Goal: Transaction & Acquisition: Purchase product/service

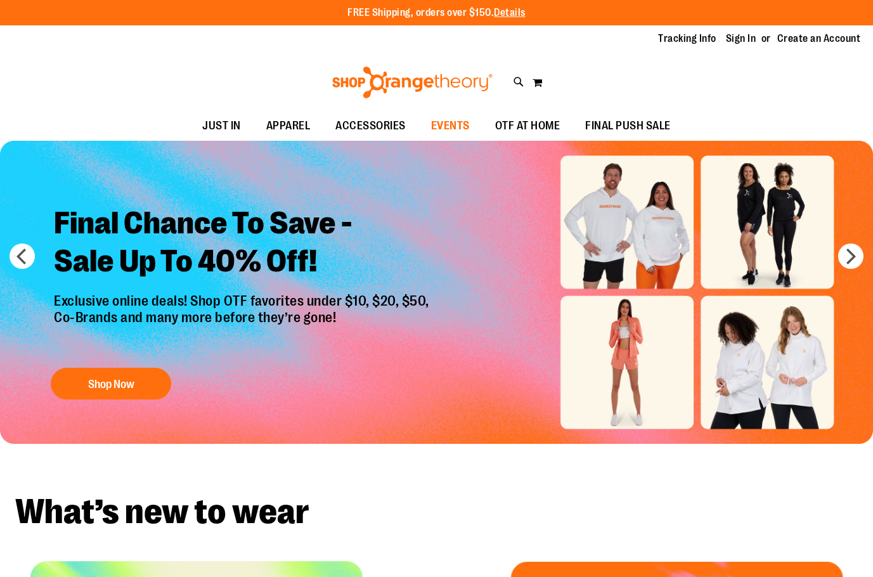
type input "**********"
click at [440, 128] on span "EVENTS" at bounding box center [450, 126] width 39 height 29
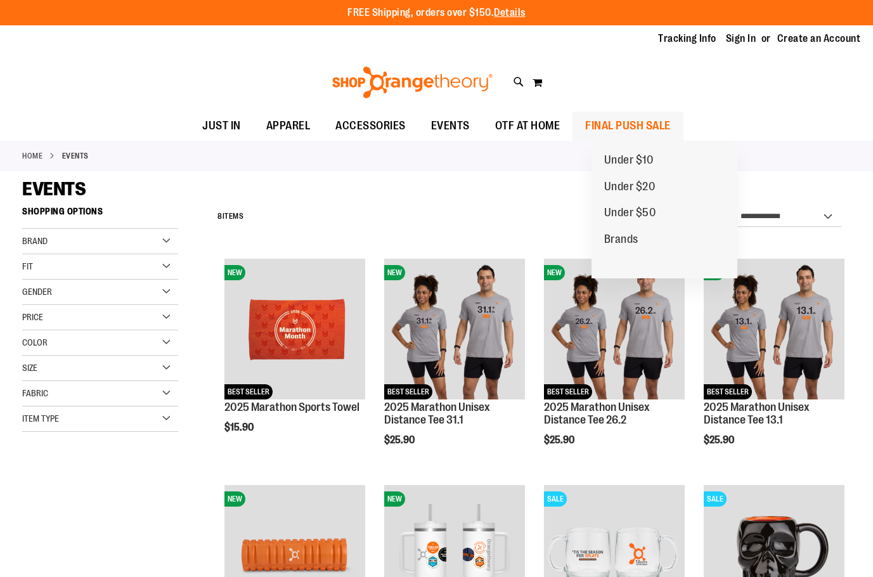
type input "**********"
click at [606, 125] on span "FINAL PUSH SALE" at bounding box center [628, 126] width 86 height 29
click at [671, 123] on span "FINAL PUSH SALE" at bounding box center [628, 126] width 86 height 29
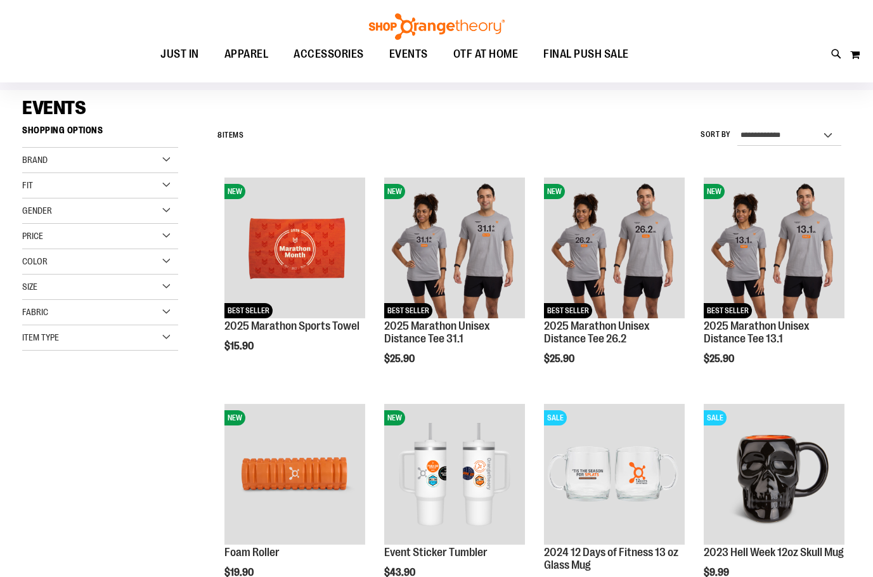
scroll to position [127, 0]
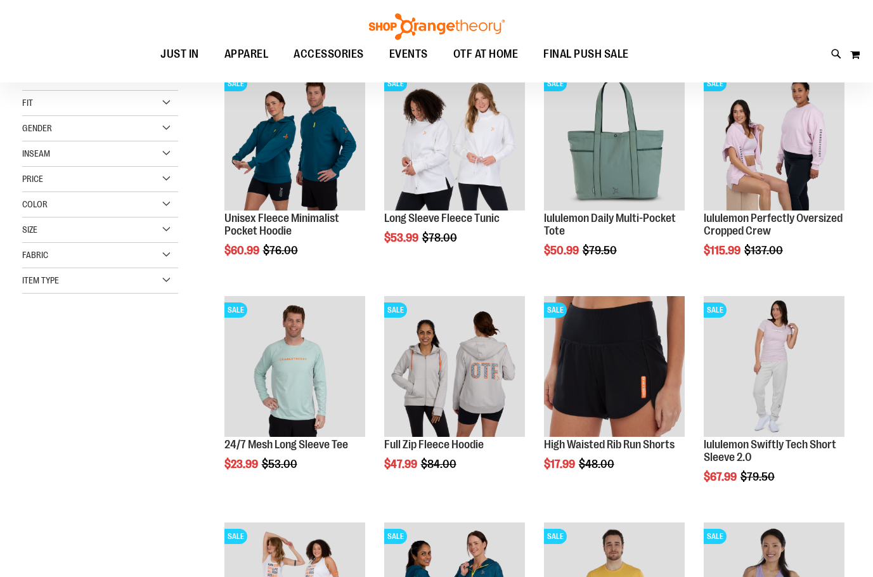
scroll to position [190, 0]
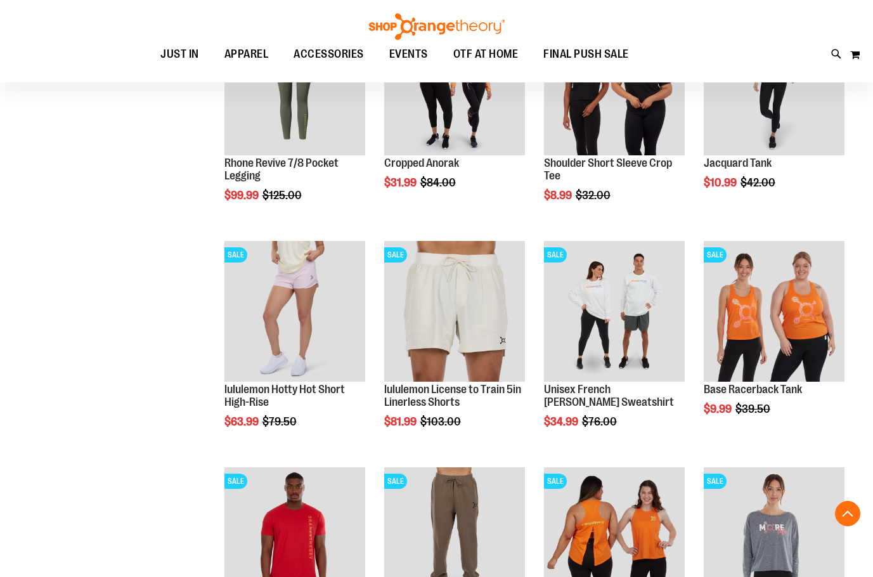
scroll to position [951, 0]
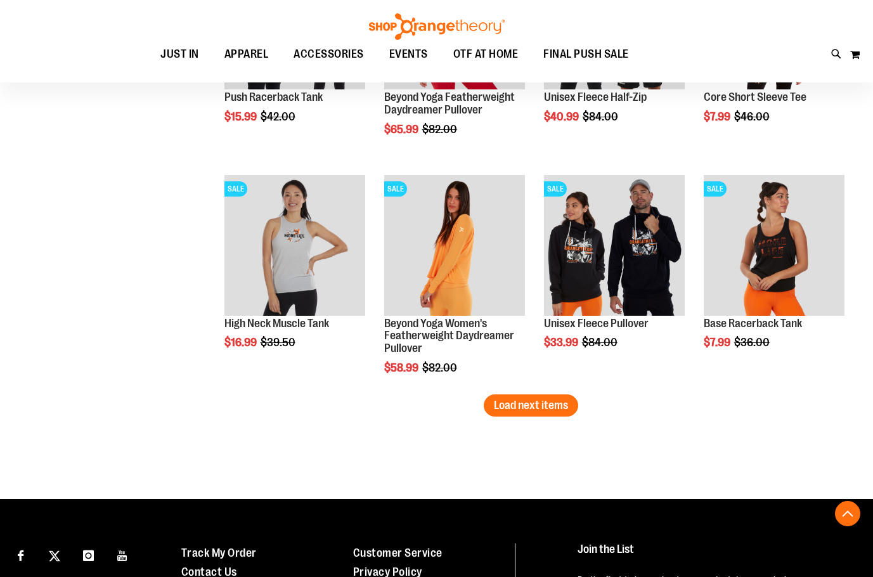
scroll to position [1902, 0]
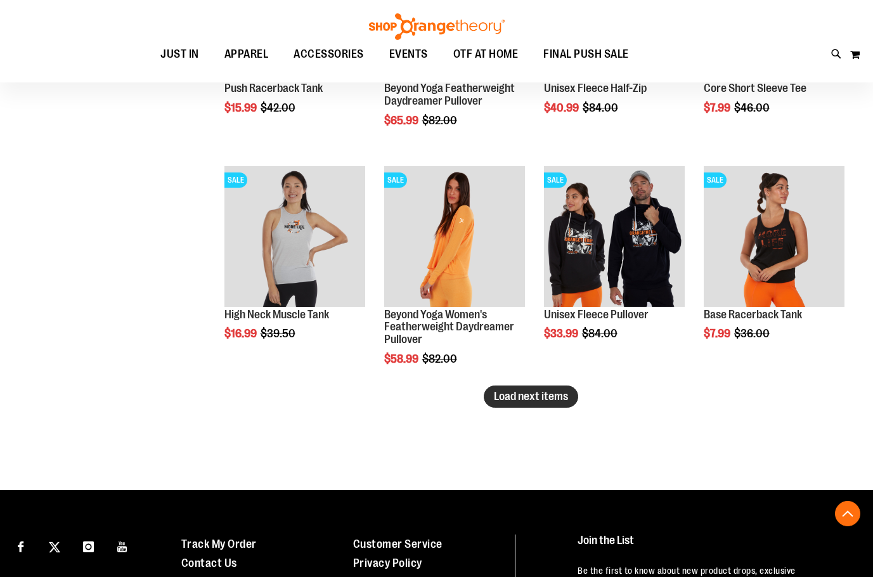
type input "**********"
click at [516, 401] on span "Load next items" at bounding box center [531, 396] width 74 height 13
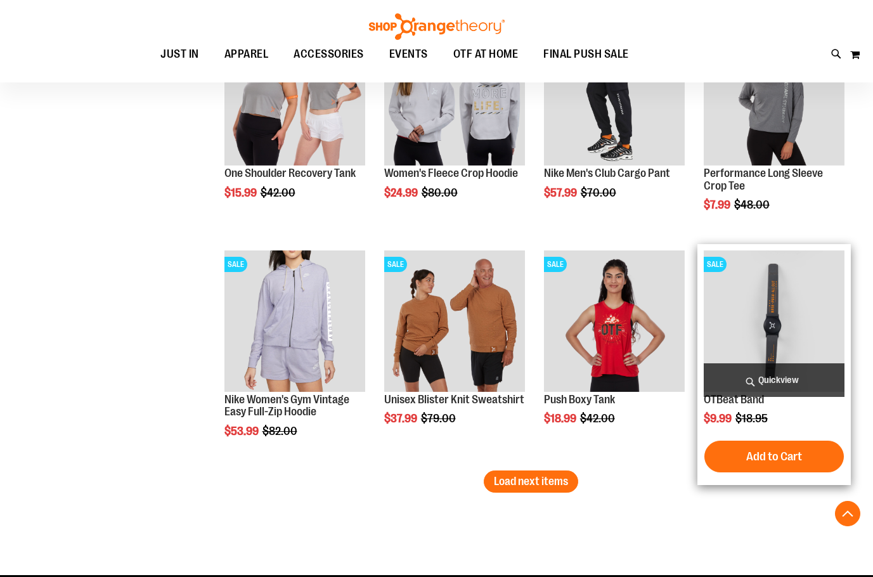
scroll to position [2473, 0]
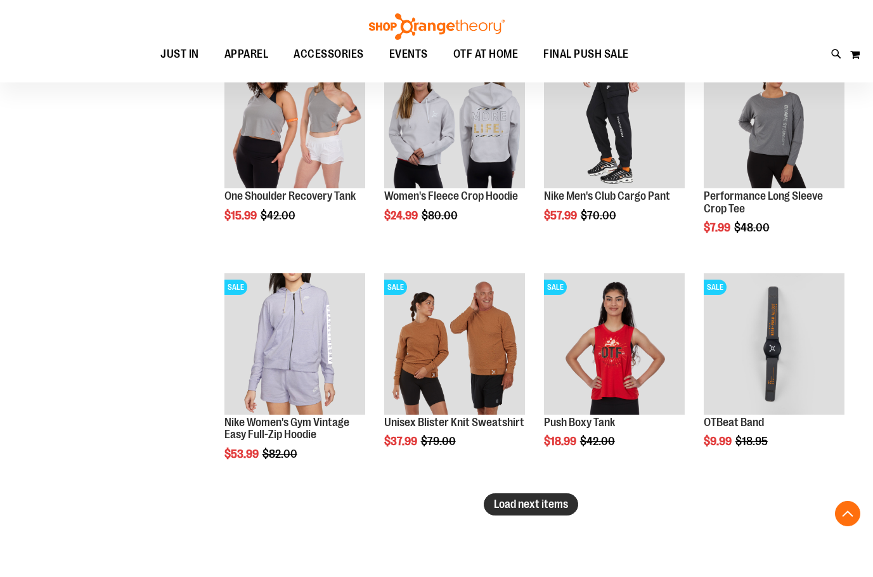
click at [536, 496] on button "Load next items" at bounding box center [531, 504] width 94 height 22
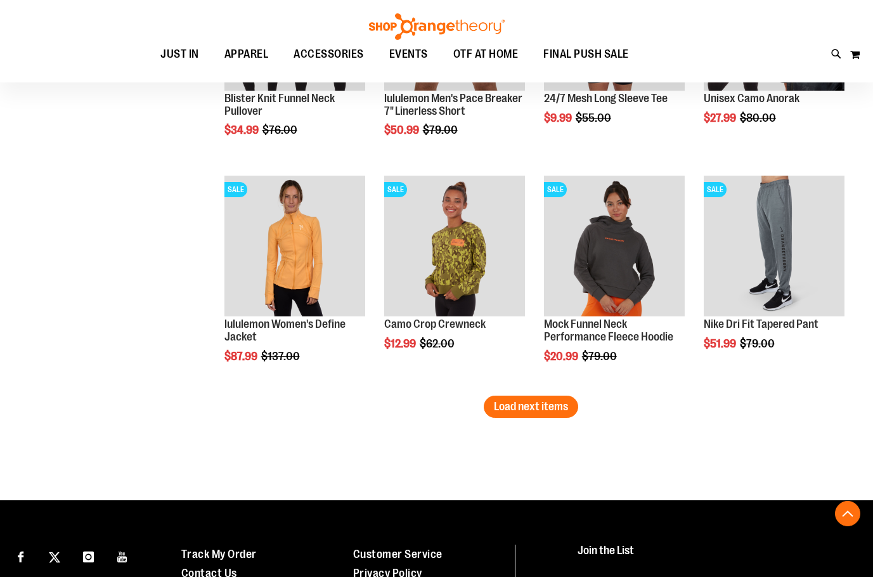
scroll to position [3297, 0]
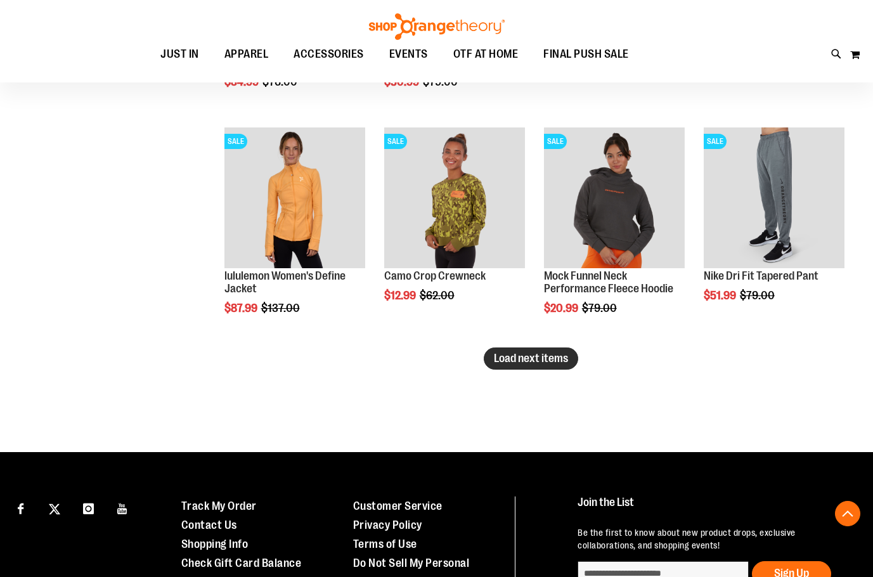
click at [546, 358] on span "Load next items" at bounding box center [531, 358] width 74 height 13
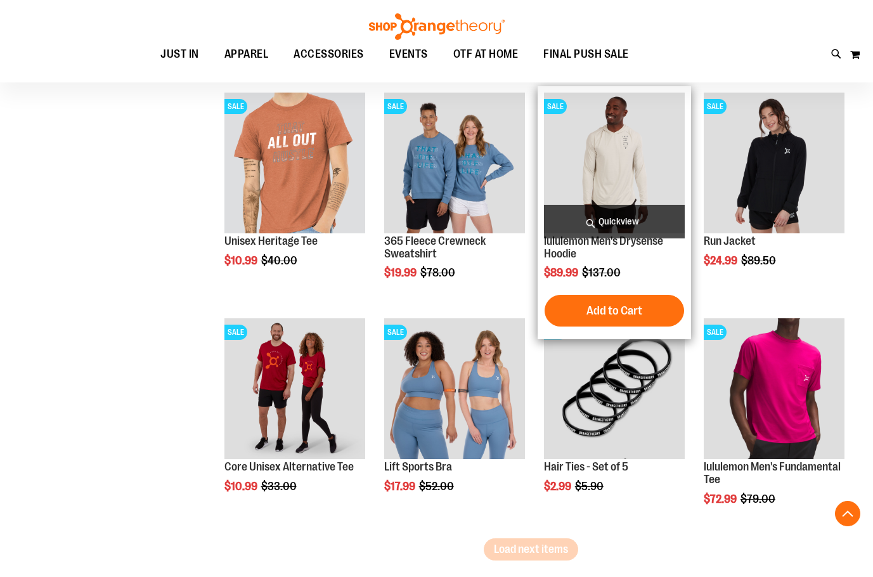
scroll to position [3805, 0]
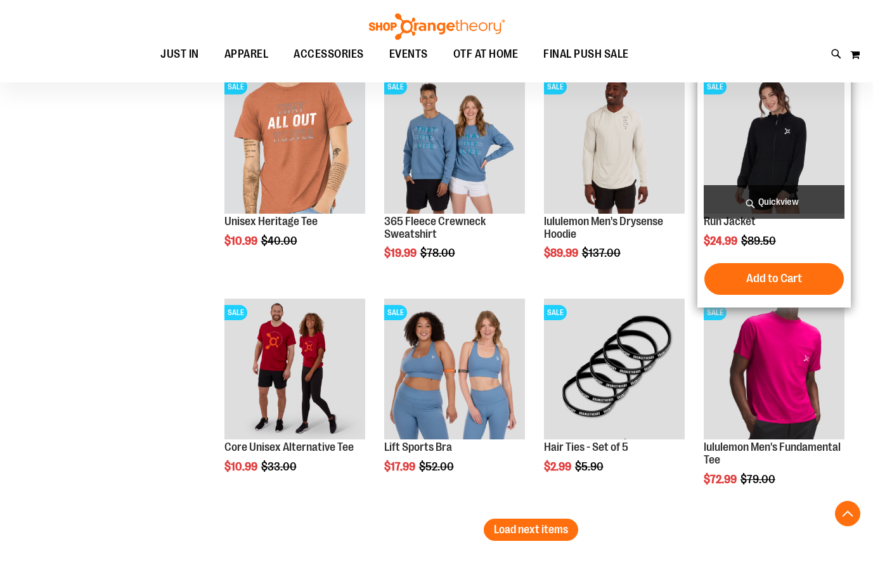
click at [764, 157] on img "product" at bounding box center [774, 143] width 141 height 141
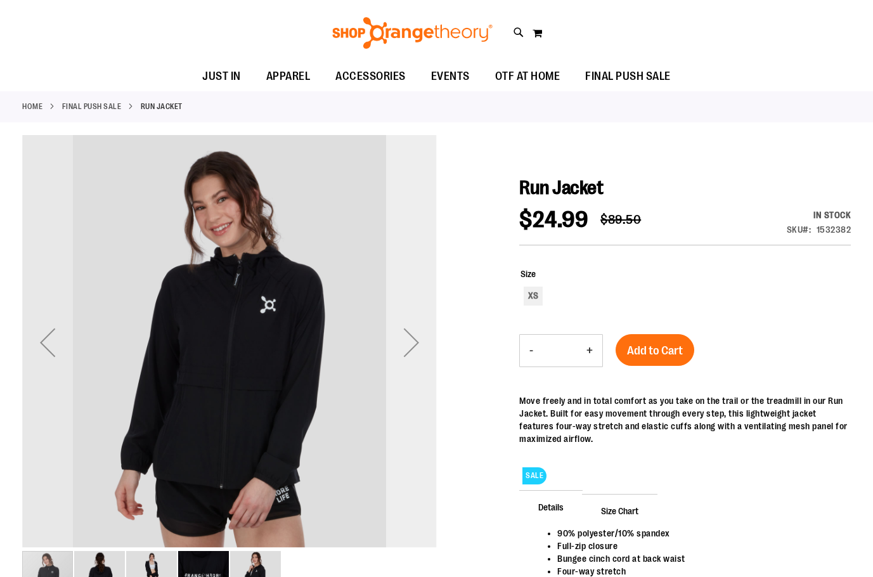
scroll to position [126, 0]
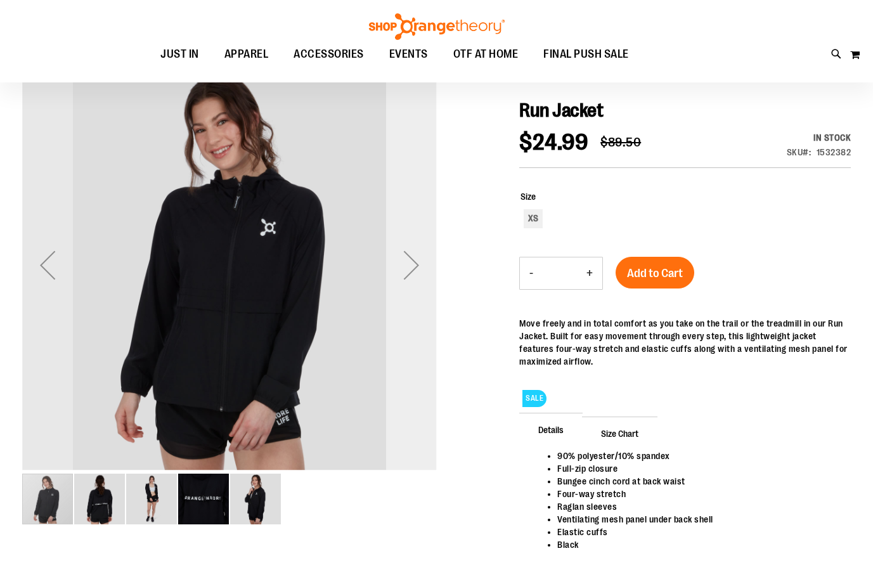
type input "**********"
click at [420, 275] on div "Next" at bounding box center [411, 265] width 51 height 51
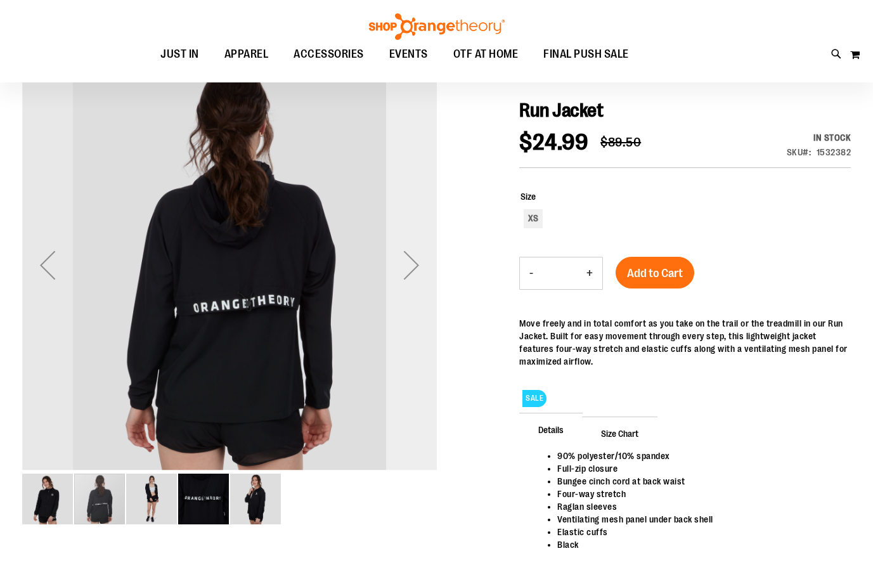
click at [413, 275] on div "Next" at bounding box center [411, 265] width 51 height 51
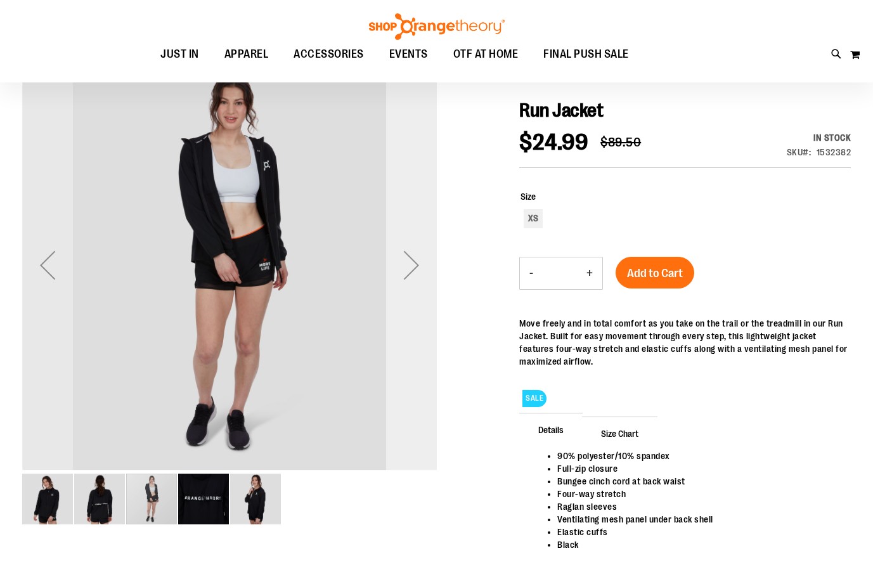
click at [413, 275] on div "Next" at bounding box center [411, 265] width 51 height 51
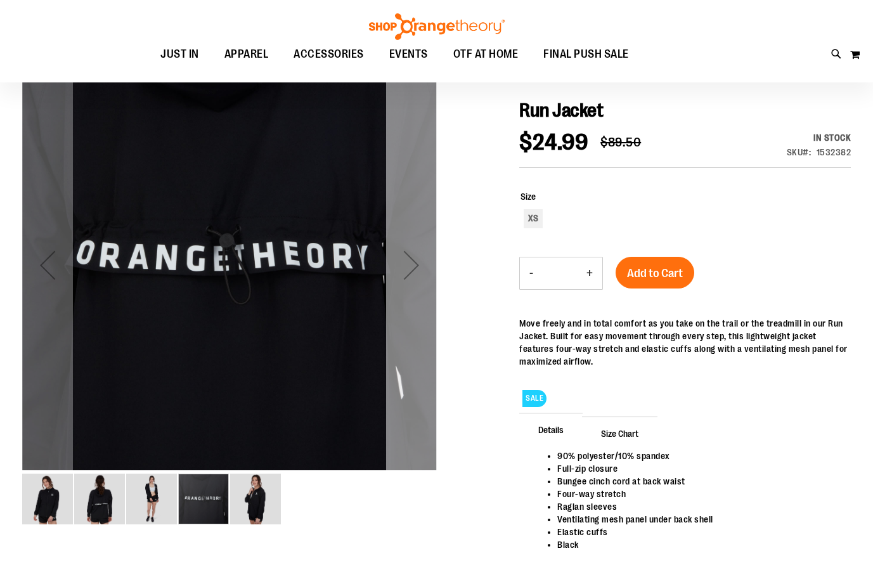
click at [410, 272] on div "Next" at bounding box center [411, 265] width 51 height 51
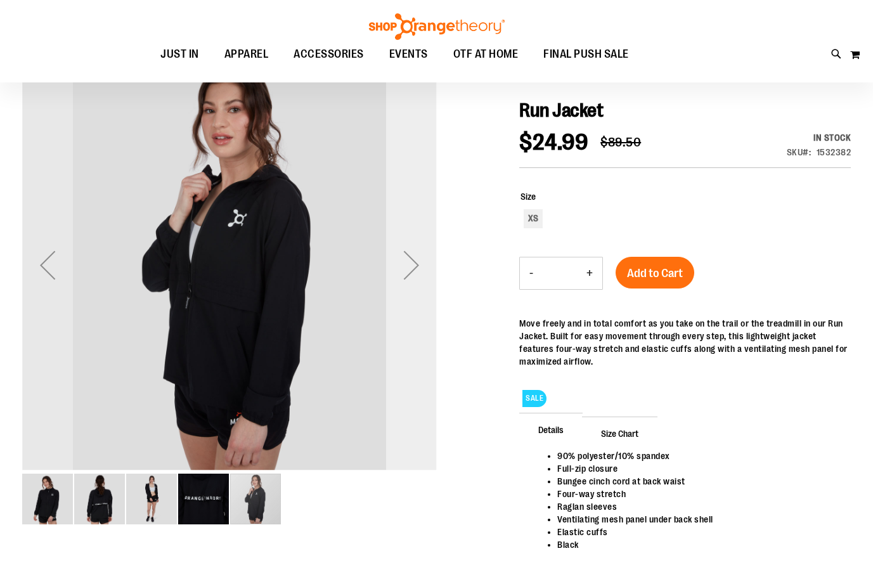
click at [410, 272] on div "Next" at bounding box center [411, 265] width 51 height 51
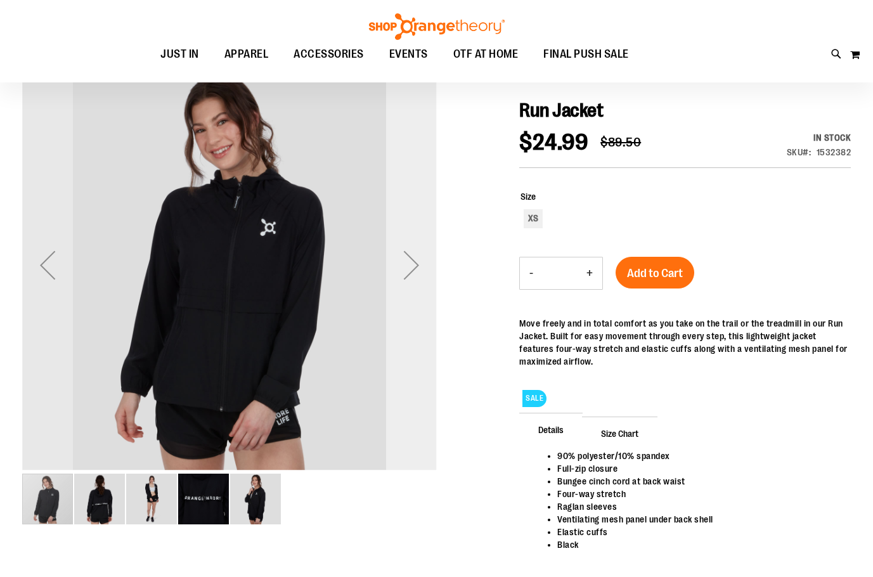
click at [410, 272] on div "Next" at bounding box center [411, 265] width 51 height 51
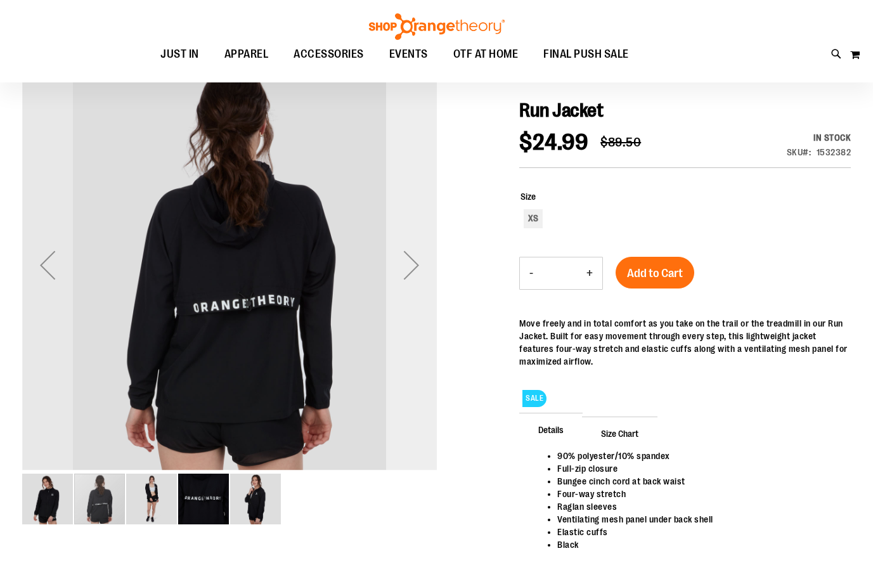
click at [410, 272] on div "Next" at bounding box center [411, 265] width 51 height 51
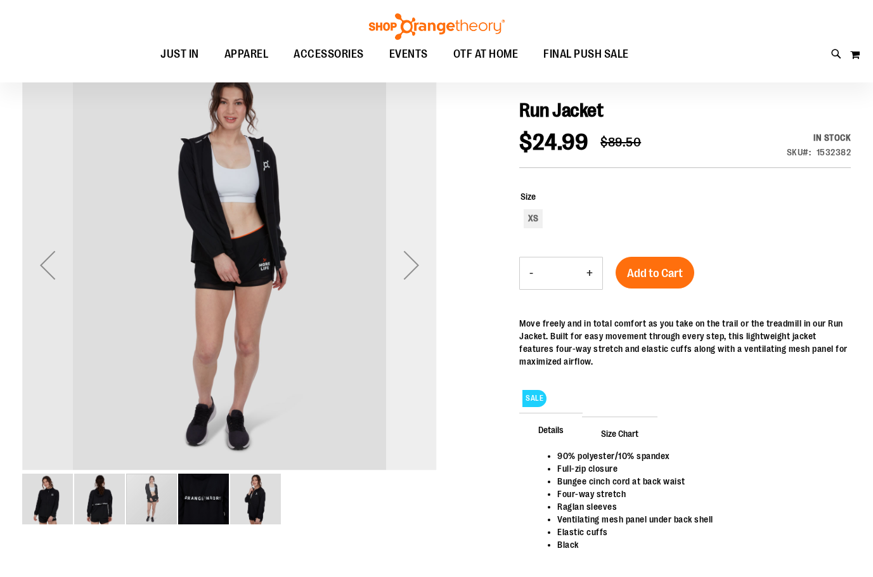
click at [410, 272] on div "Next" at bounding box center [411, 265] width 51 height 51
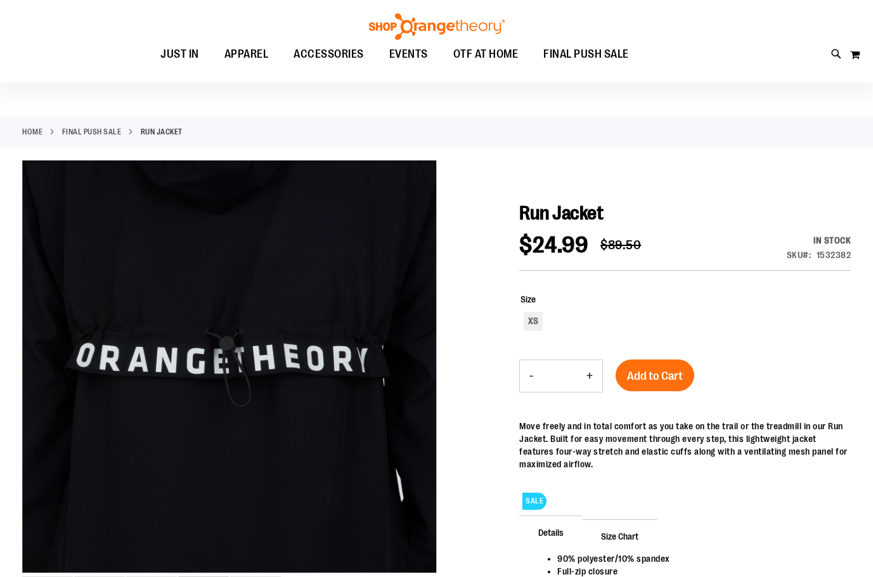
scroll to position [0, 0]
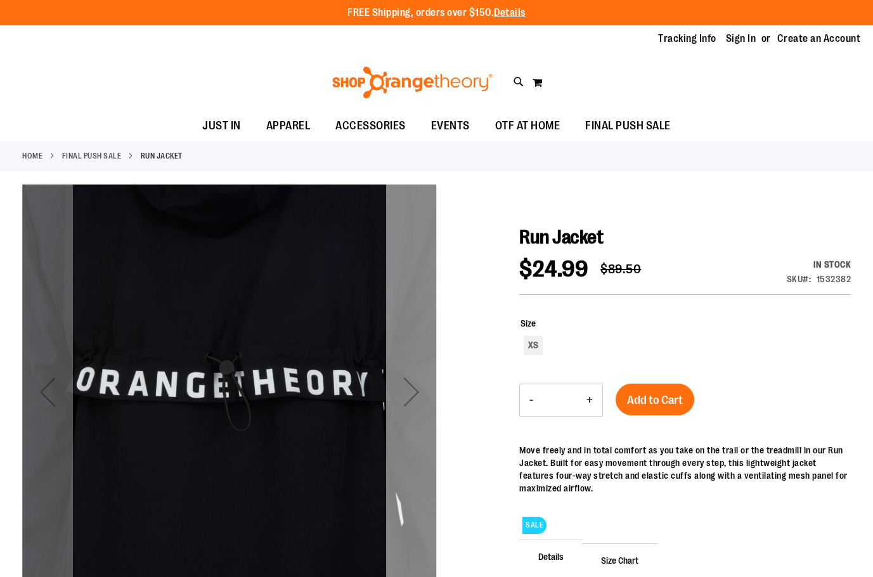
click at [415, 395] on div "Next" at bounding box center [411, 392] width 51 height 51
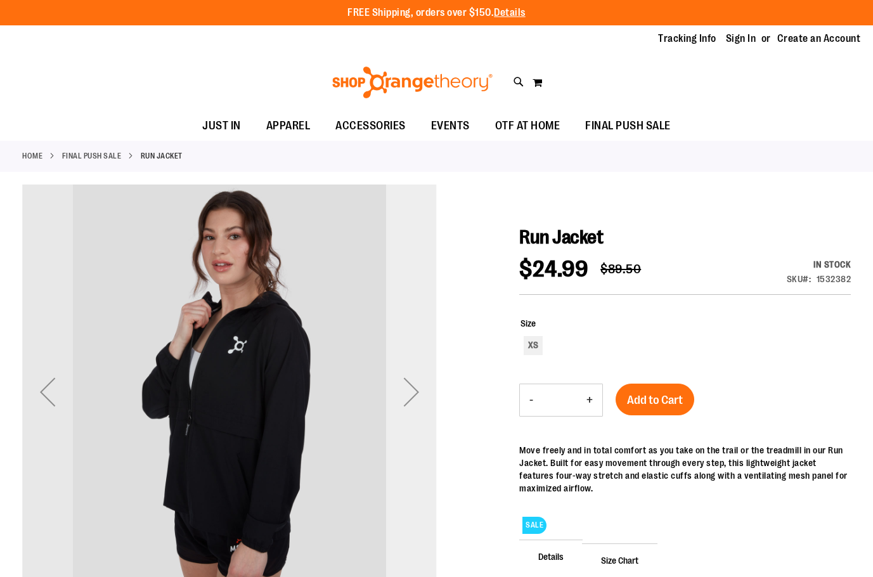
click at [416, 395] on div "Next" at bounding box center [411, 392] width 51 height 51
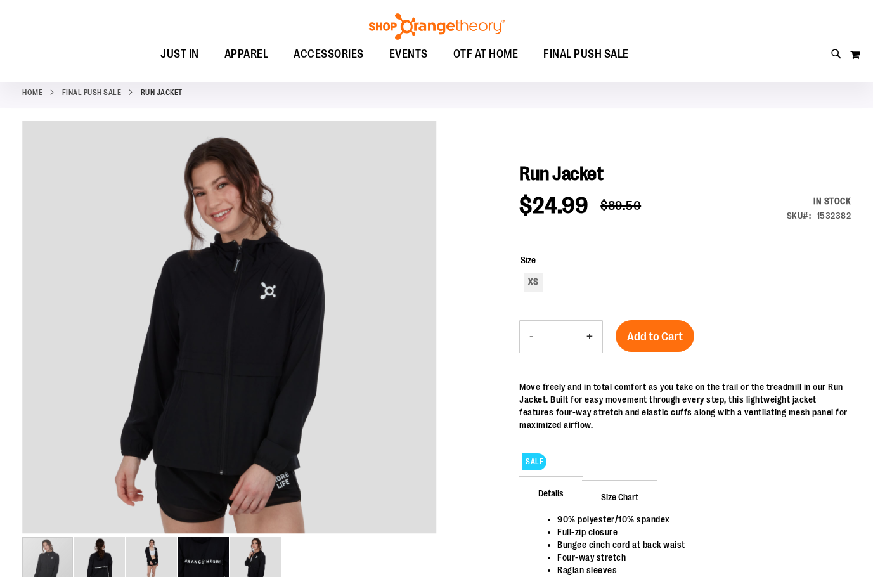
scroll to position [22, 0]
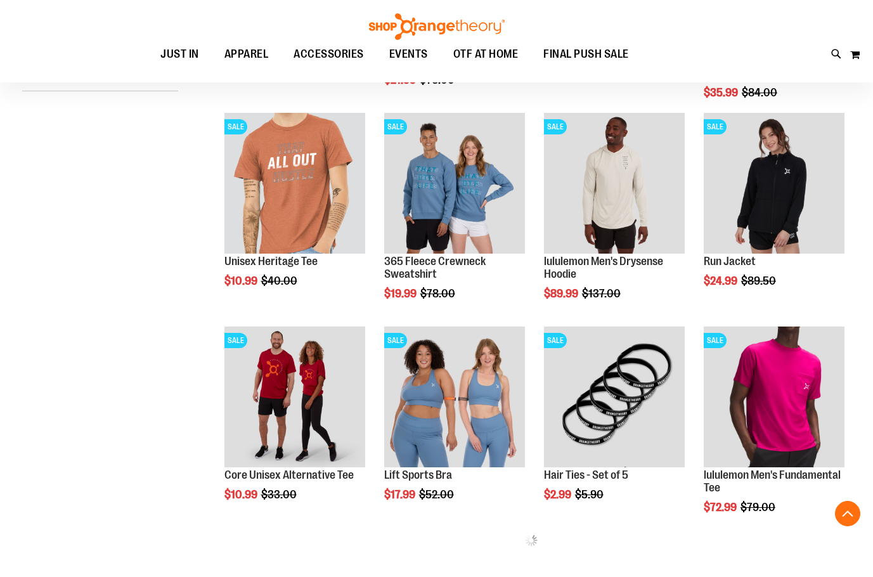
scroll to position [388, 0]
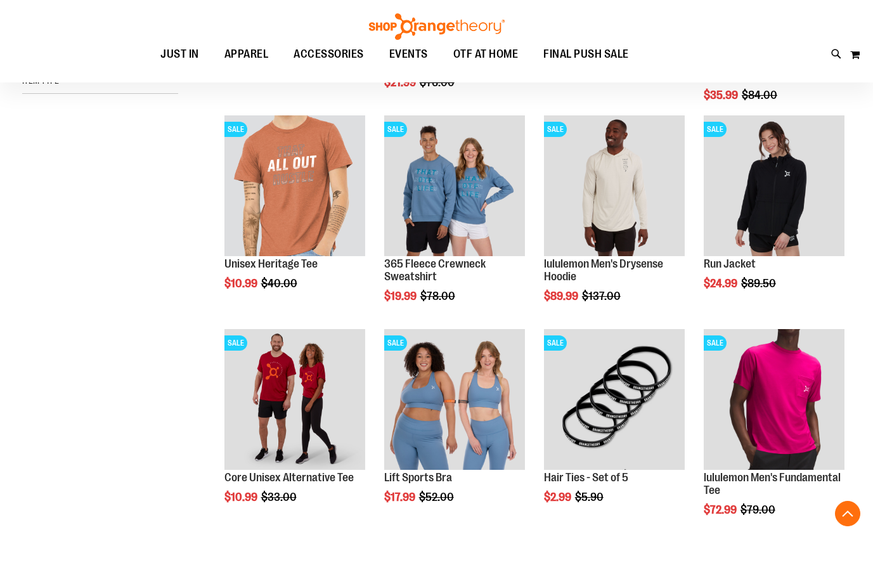
scroll to position [642, 0]
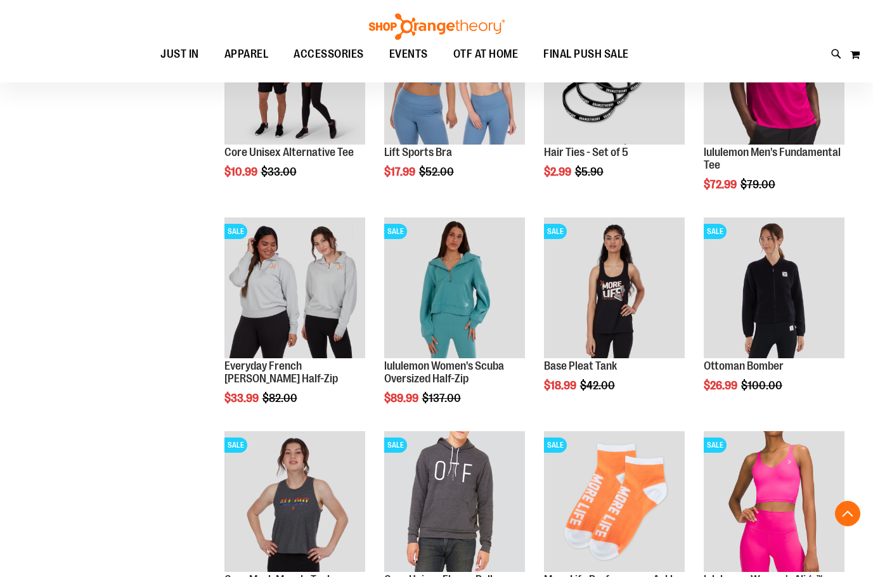
scroll to position [895, 0]
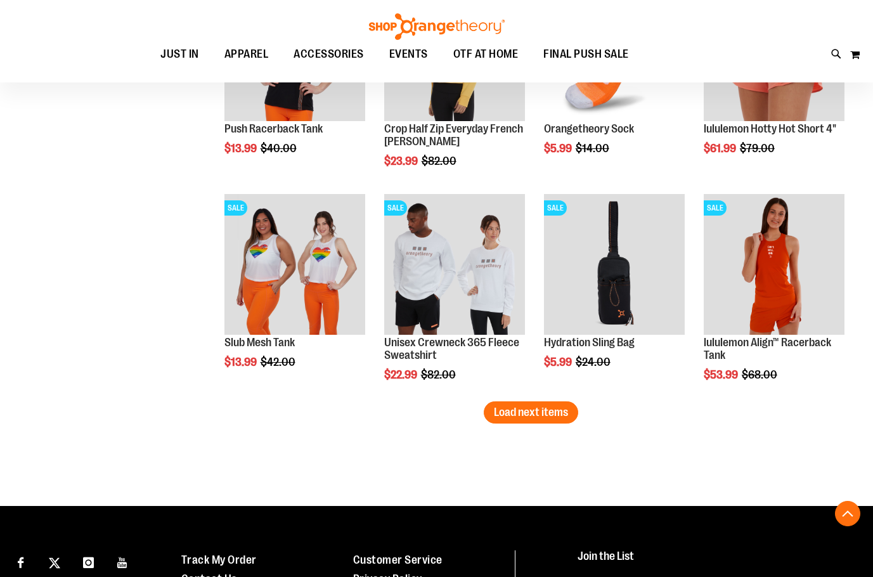
scroll to position [1847, 0]
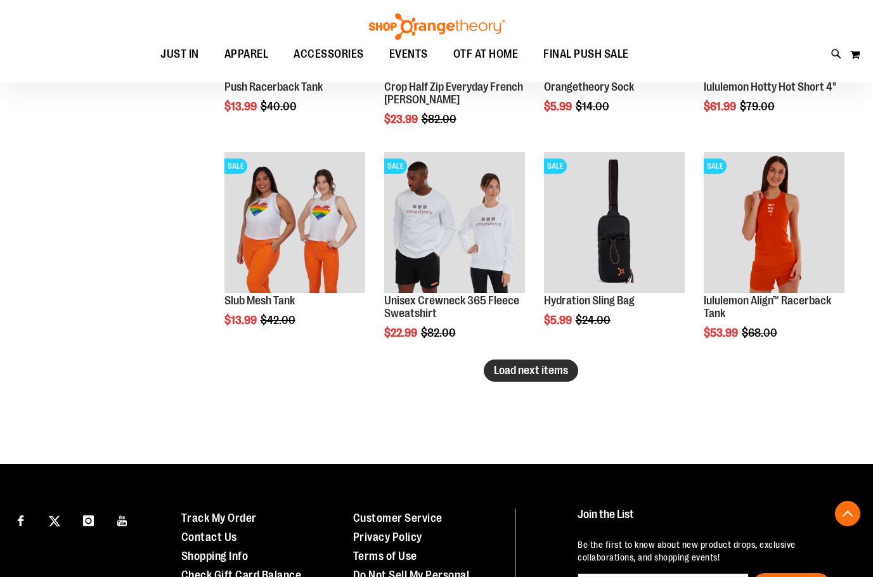
type input "**********"
click at [548, 369] on span "Load next items" at bounding box center [531, 370] width 74 height 13
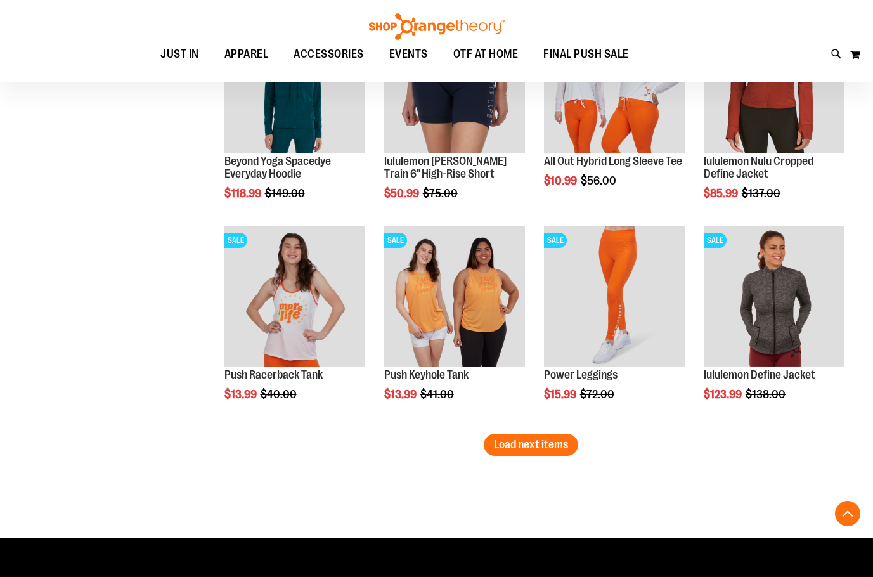
scroll to position [2637, 0]
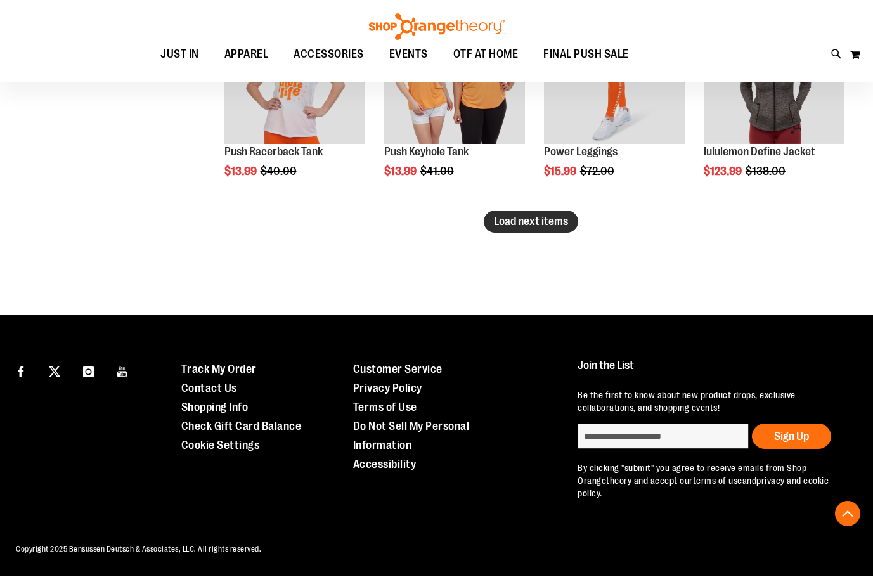
click at [548, 226] on span "Load next items" at bounding box center [531, 221] width 74 height 13
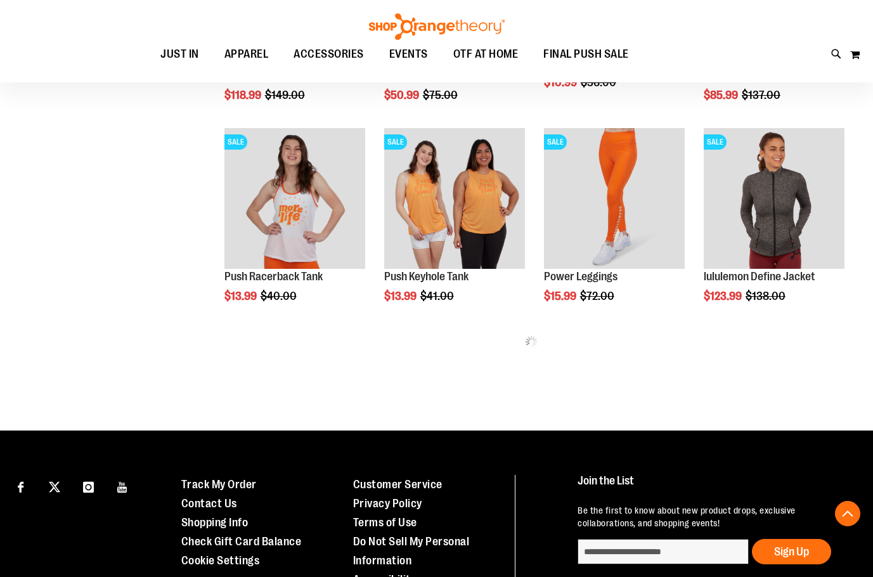
scroll to position [2501, 0]
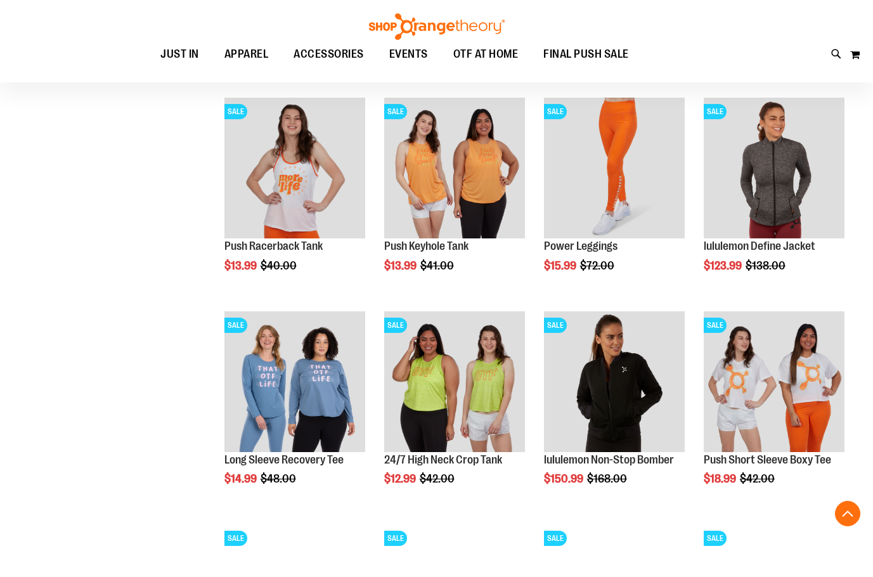
scroll to position [2564, 0]
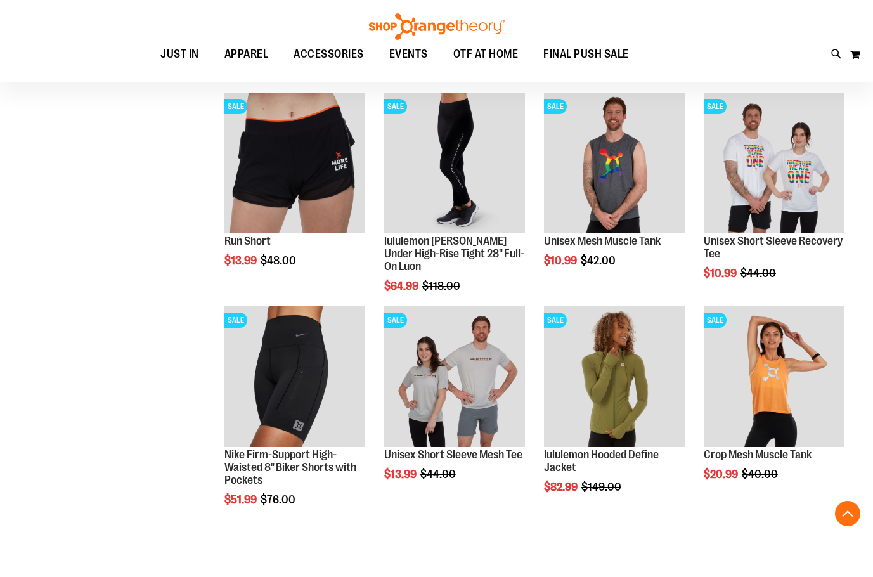
scroll to position [3008, 0]
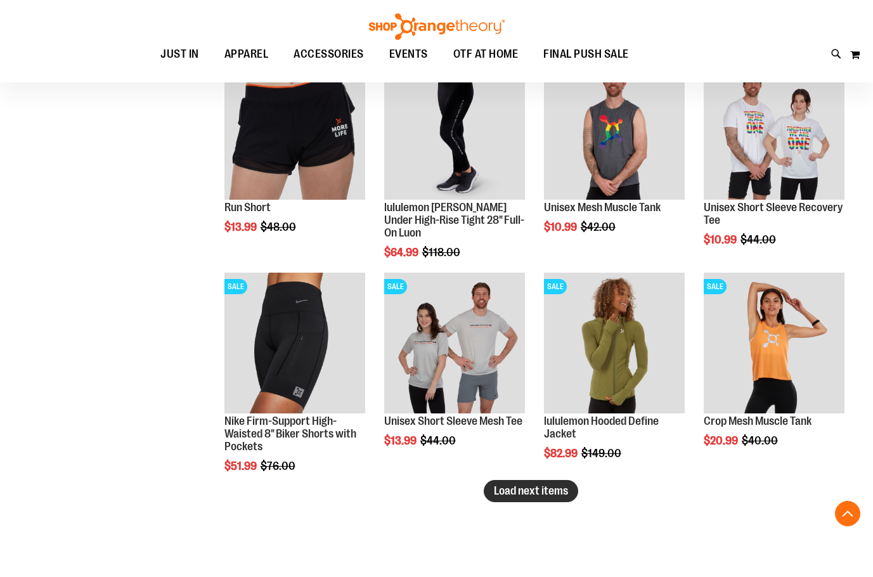
click at [510, 495] on span "Load next items" at bounding box center [531, 491] width 74 height 13
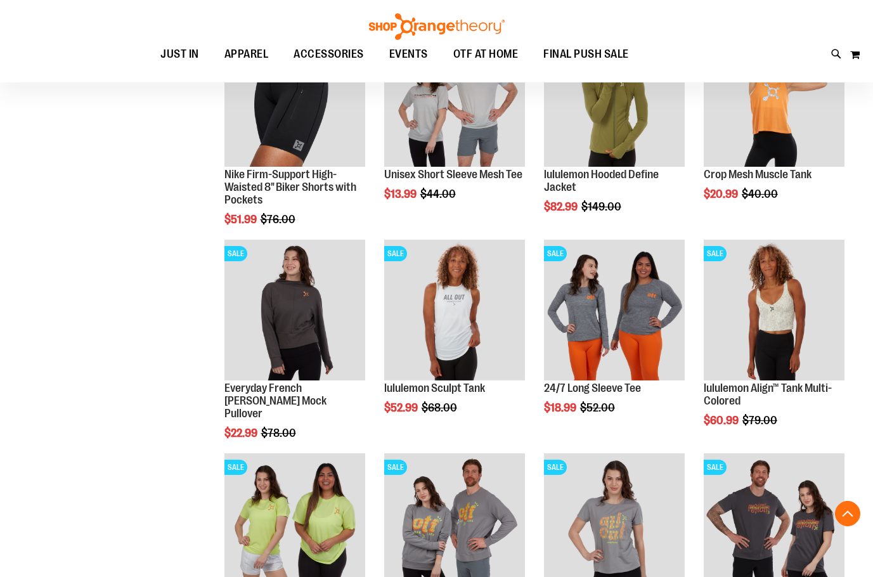
scroll to position [3325, 0]
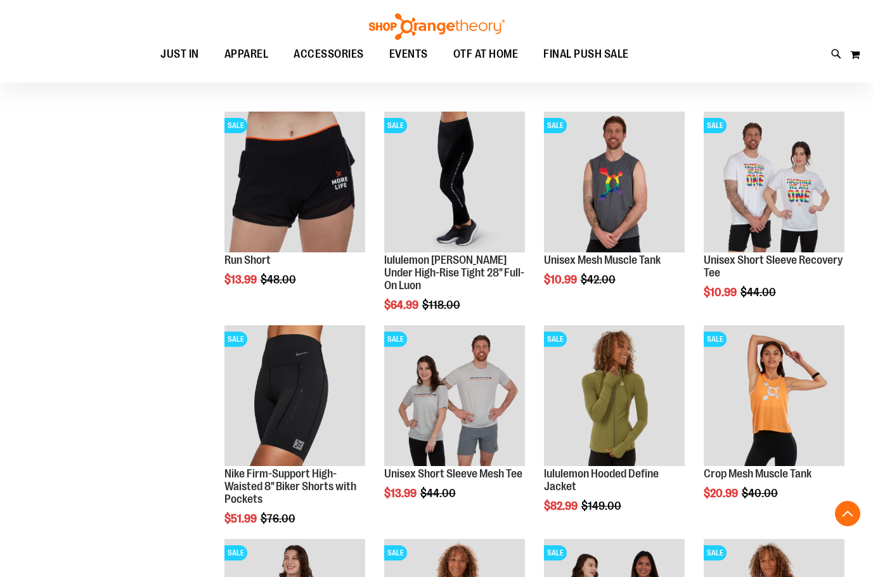
scroll to position [2818, 0]
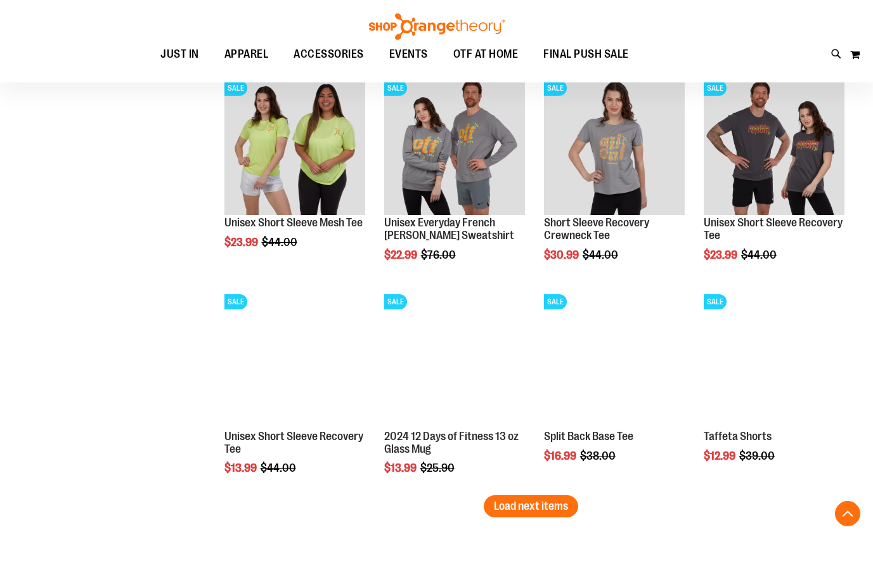
scroll to position [3706, 0]
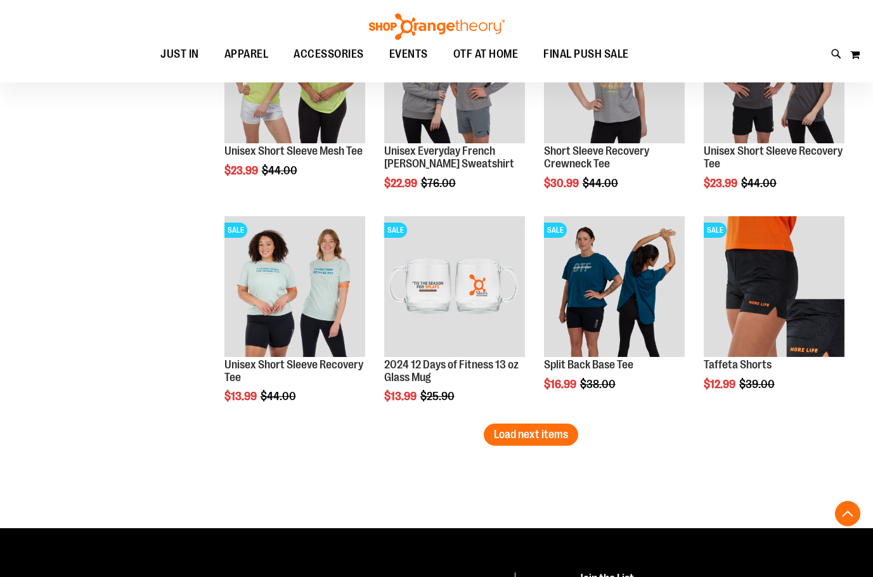
click at [519, 444] on button "Load next items" at bounding box center [531, 435] width 94 height 22
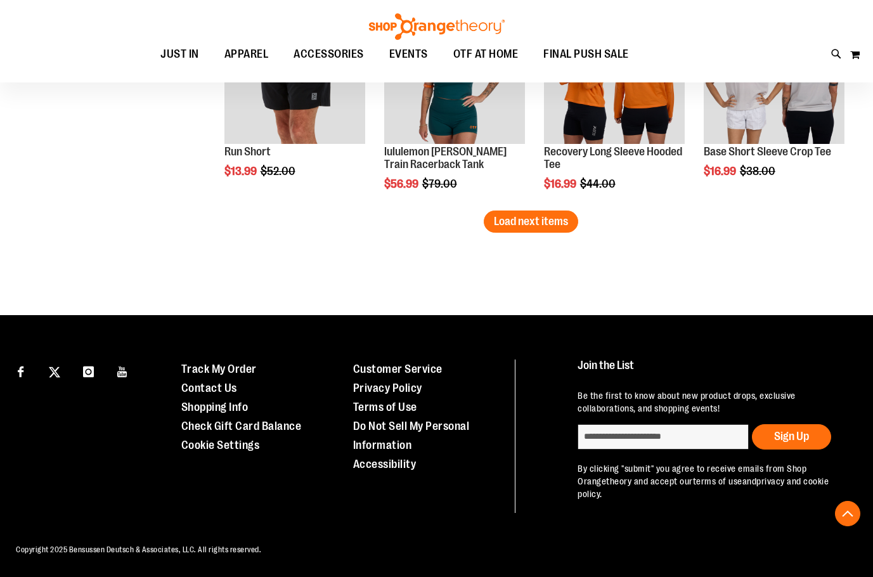
scroll to position [4560, 0]
